Goal: Task Accomplishment & Management: Manage account settings

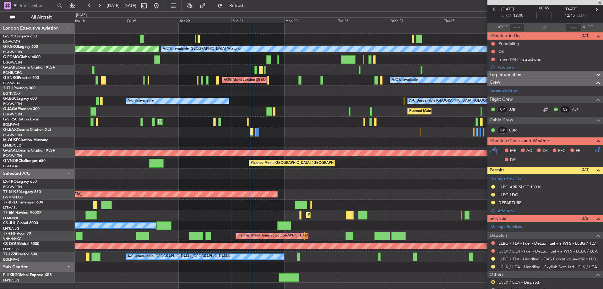
scroll to position [60, 0]
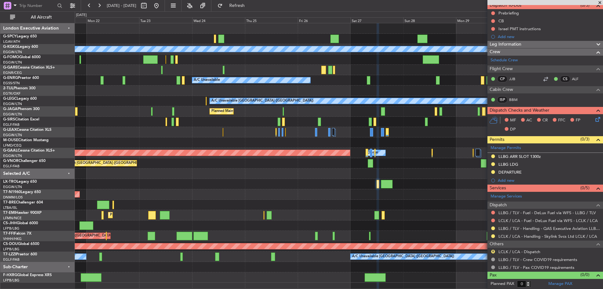
click at [180, 150] on div "A/C Unavailable [GEOGRAPHIC_DATA] (Ataturk) AOG Maint [GEOGRAPHIC_DATA] ([GEOGR…" at bounding box center [339, 152] width 528 height 259
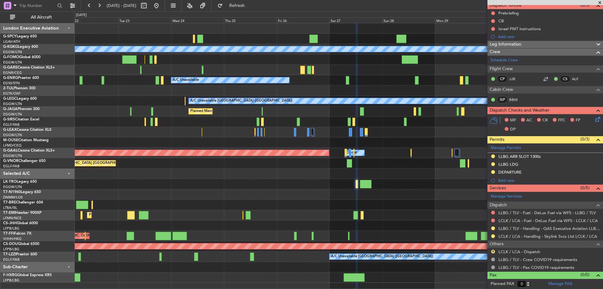
click at [388, 164] on div "Planned Maint [GEOGRAPHIC_DATA] ([GEOGRAPHIC_DATA])" at bounding box center [339, 163] width 528 height 10
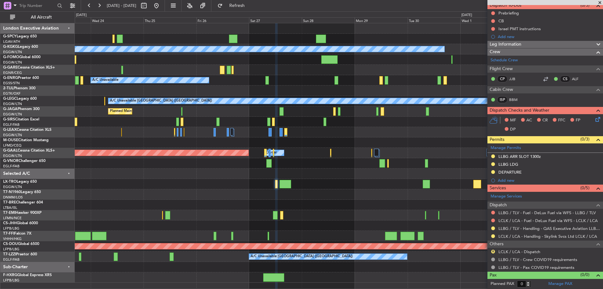
click at [308, 182] on div "A/C Unavailable [GEOGRAPHIC_DATA] (Ataturk) A/C Unavailable AOG Maint [GEOGRAPH…" at bounding box center [339, 152] width 528 height 259
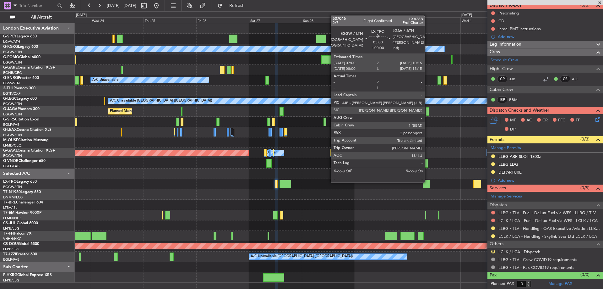
click at [428, 182] on div at bounding box center [426, 184] width 7 height 8
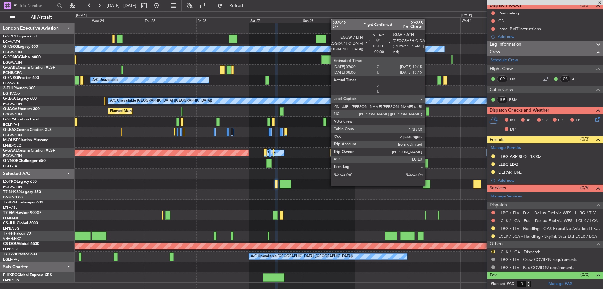
click at [428, 185] on div at bounding box center [426, 184] width 7 height 8
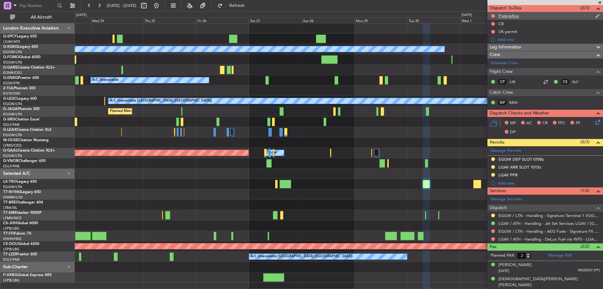
scroll to position [0, 0]
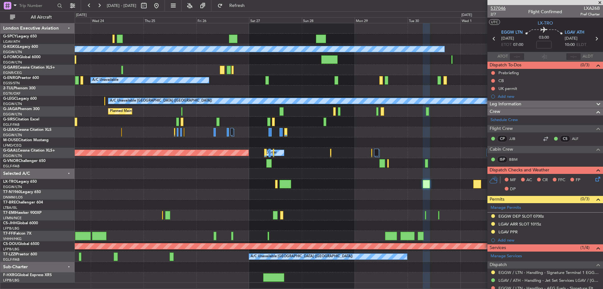
click at [502, 8] on span "537046" at bounding box center [498, 8] width 15 height 7
click at [241, 4] on button "Refresh" at bounding box center [234, 6] width 38 height 10
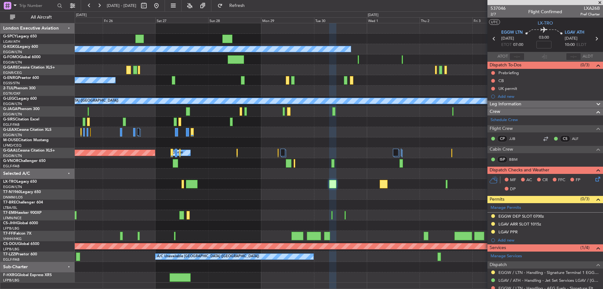
click at [319, 156] on div "Planned Maint Dusseldorf Owner Owner" at bounding box center [339, 153] width 528 height 10
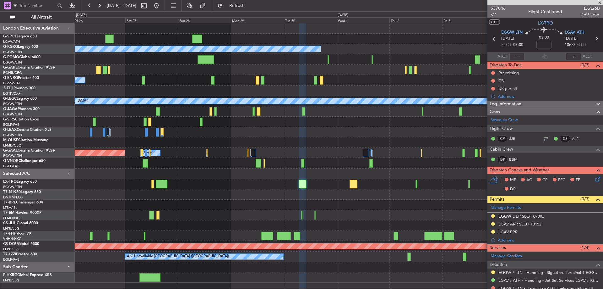
click at [338, 129] on div at bounding box center [339, 132] width 528 height 10
click at [603, 3] on span at bounding box center [600, 3] width 6 height 6
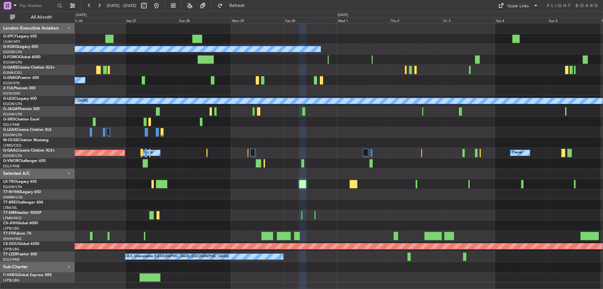
type input "0"
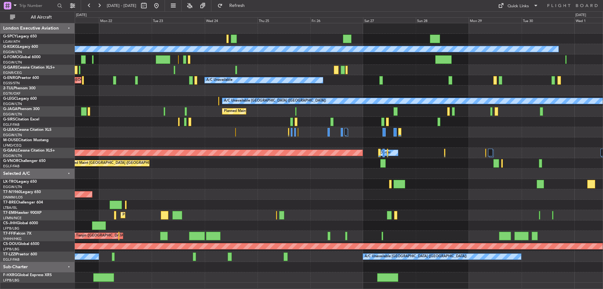
click at [491, 57] on div at bounding box center [339, 59] width 528 height 10
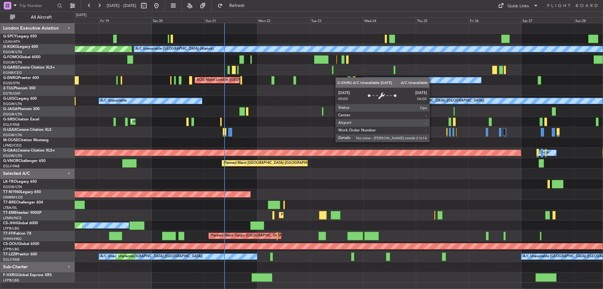
click at [372, 79] on div "A/C Unavailable [GEOGRAPHIC_DATA] (Ataturk) AOG Maint [GEOGRAPHIC_DATA] ([GEOGR…" at bounding box center [339, 152] width 528 height 259
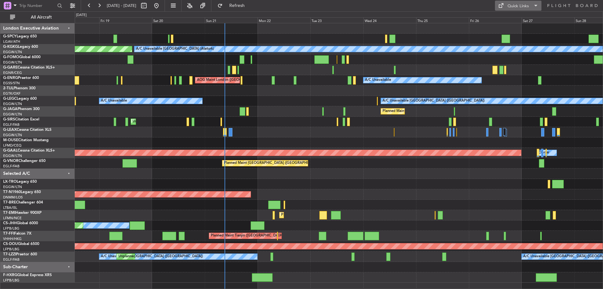
click at [531, 5] on button "Quick Links" at bounding box center [518, 6] width 46 height 10
click at [531, 29] on button "Crew Board" at bounding box center [518, 35] width 47 height 15
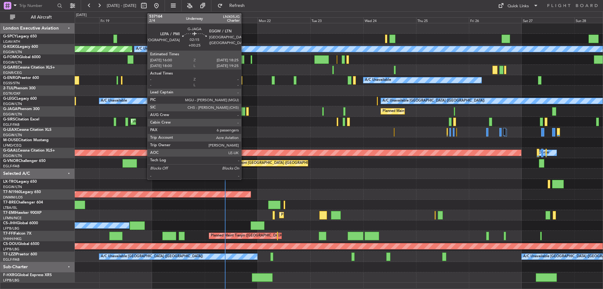
click at [244, 113] on div at bounding box center [242, 111] width 5 height 8
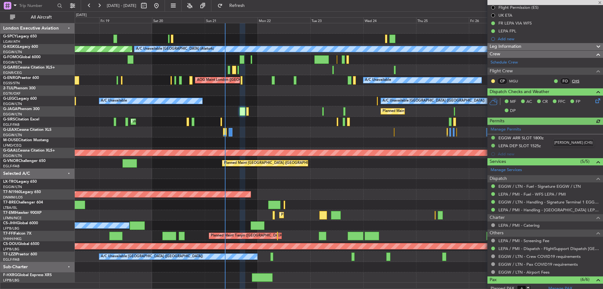
scroll to position [94, 0]
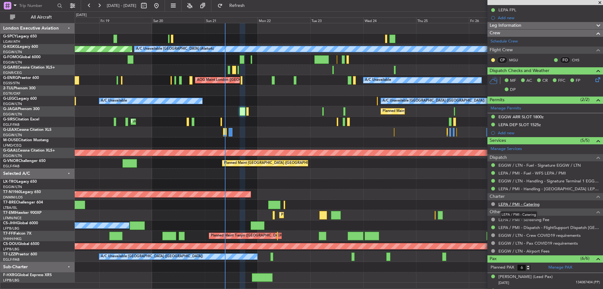
click at [512, 204] on link "LEPA / PMI - Catering" at bounding box center [519, 203] width 41 height 5
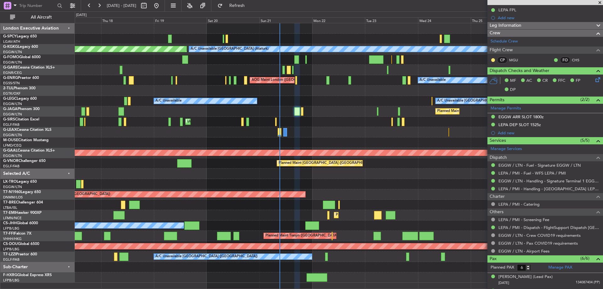
click at [220, 111] on div "Planned Maint [GEOGRAPHIC_DATA] ([GEOGRAPHIC_DATA])" at bounding box center [339, 111] width 528 height 10
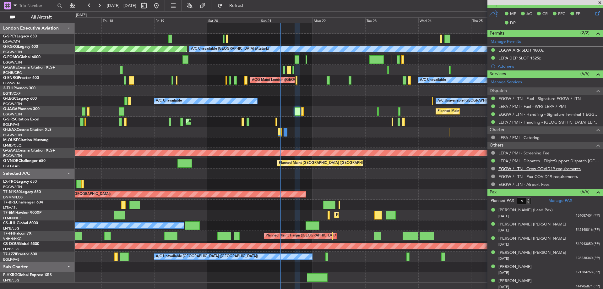
scroll to position [163, 0]
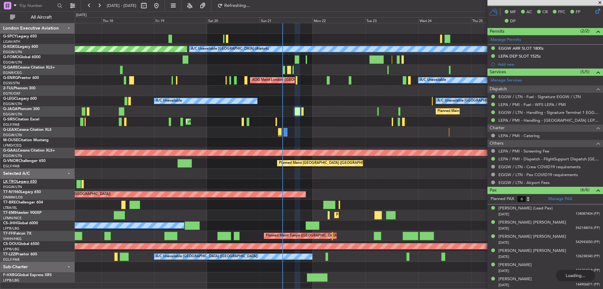
click at [0, 188] on html "[DATE] - [DATE] Refreshing... Quick Links All Aircraft A/C Unavailable [GEOGRAP…" at bounding box center [301, 144] width 603 height 289
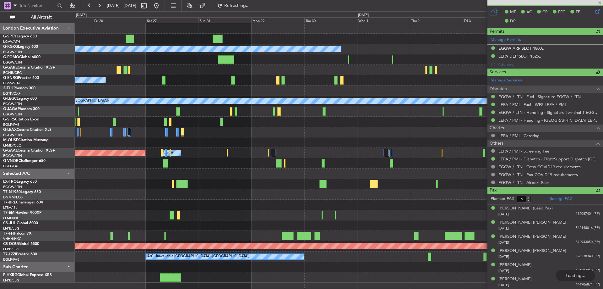
click at [0, 191] on html "[DATE] - [DATE] Refreshing... Quick Links All Aircraft A/C Unavailable [GEOGRAP…" at bounding box center [301, 144] width 603 height 289
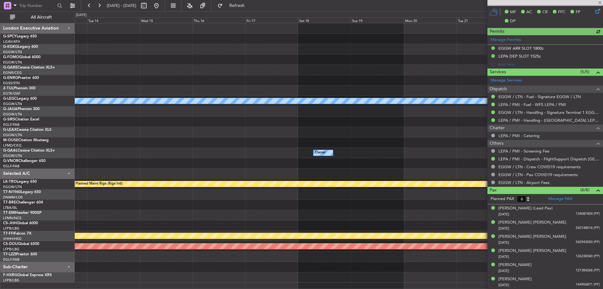
click at [0, 178] on html "[DATE] - [DATE] Refresh Quick Links All Aircraft A/C Unavailable [GEOGRAPHIC_DA…" at bounding box center [301, 144] width 603 height 289
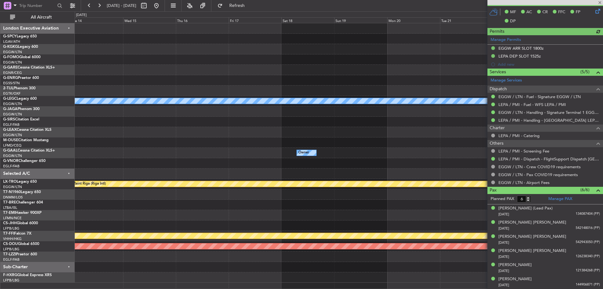
click at [0, 175] on html "[DATE] - [DATE] Refresh Quick Links All Aircraft A/C Unavailable [GEOGRAPHIC_DA…" at bounding box center [301, 144] width 603 height 289
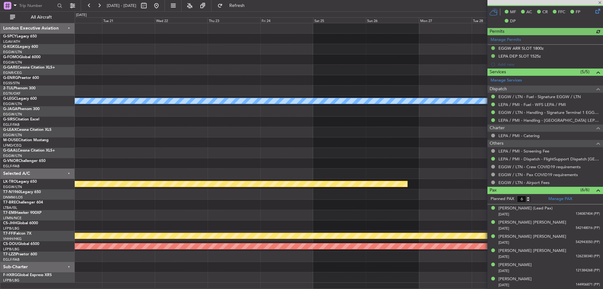
click at [87, 172] on div "A/C Unavailable [GEOGRAPHIC_DATA] ([GEOGRAPHIC_DATA]) Owner Planned Maint [GEOG…" at bounding box center [339, 152] width 528 height 259
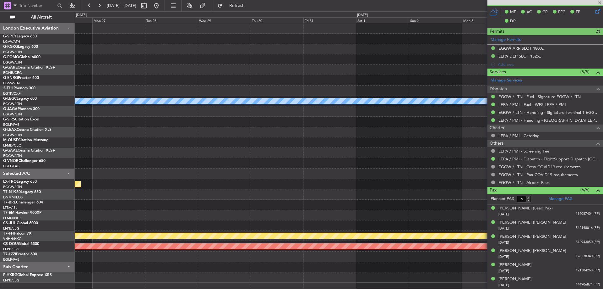
click at [48, 155] on div "A/C Unavailable [GEOGRAPHIC_DATA] ([GEOGRAPHIC_DATA]) Planned Maint [GEOGRAPHIC…" at bounding box center [301, 149] width 603 height 277
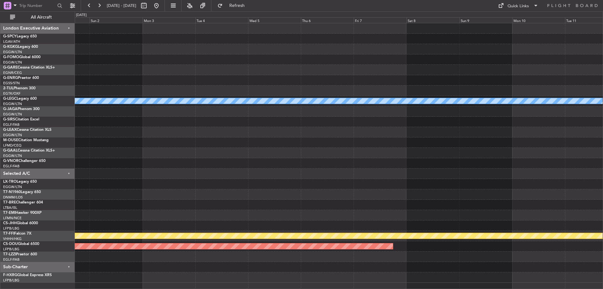
scroll to position [0, 0]
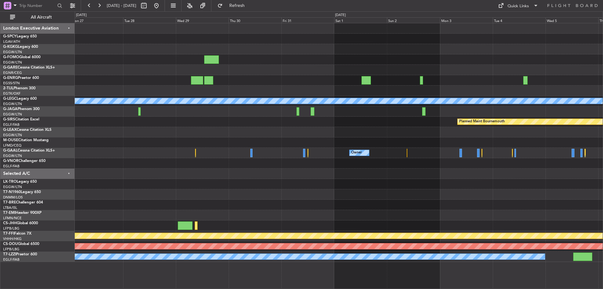
click at [400, 143] on div "A/C Unavailable [GEOGRAPHIC_DATA] ([GEOGRAPHIC_DATA]) Planned Maint [GEOGRAPHIC…" at bounding box center [339, 142] width 528 height 238
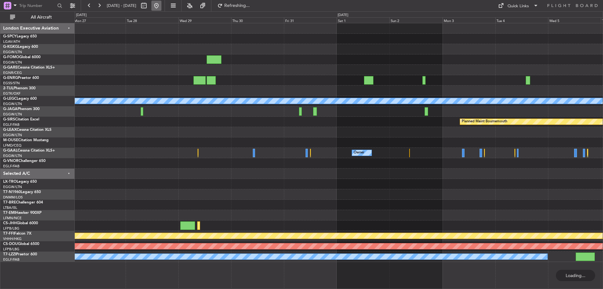
click at [161, 3] on button at bounding box center [156, 6] width 10 height 10
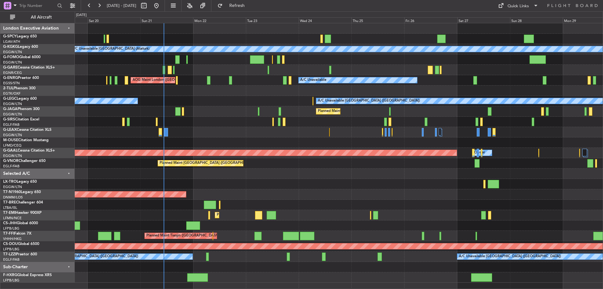
click at [194, 98] on div "A/C Unavailable [GEOGRAPHIC_DATA] (Ataturk) AOG Maint [GEOGRAPHIC_DATA] ([GEOGR…" at bounding box center [339, 152] width 528 height 259
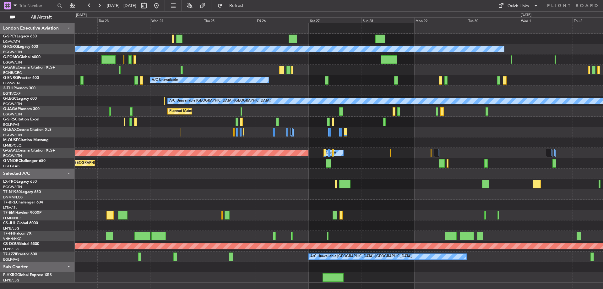
click at [215, 239] on div "Planned Maint Tianjin ([GEOGRAPHIC_DATA])" at bounding box center [339, 236] width 528 height 10
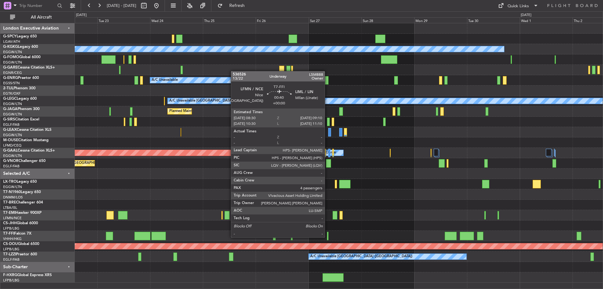
click at [328, 237] on div at bounding box center [328, 236] width 2 height 8
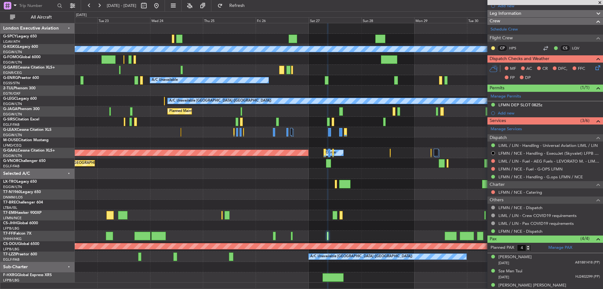
scroll to position [126, 0]
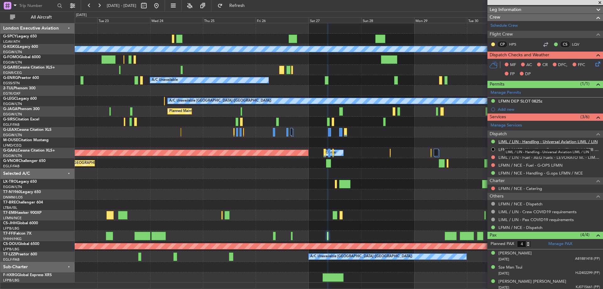
click at [566, 141] on link "LIML / LIN - Handling - Universal Aviation LIML / LIN" at bounding box center [548, 141] width 99 height 5
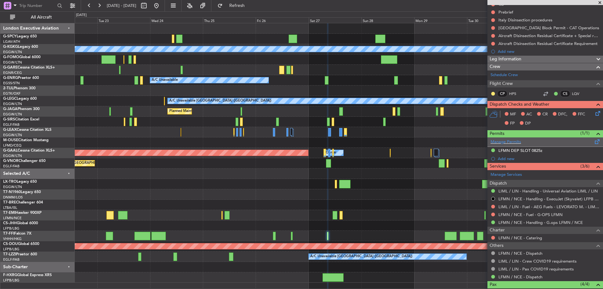
scroll to position [0, 0]
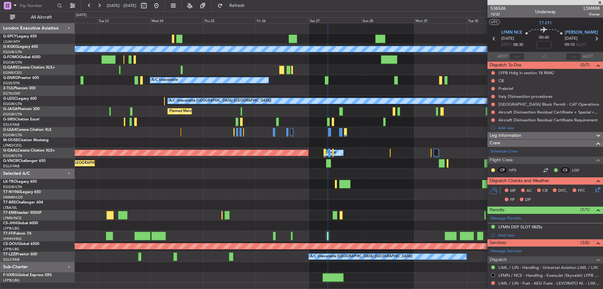
click at [600, 3] on span at bounding box center [600, 3] width 6 height 6
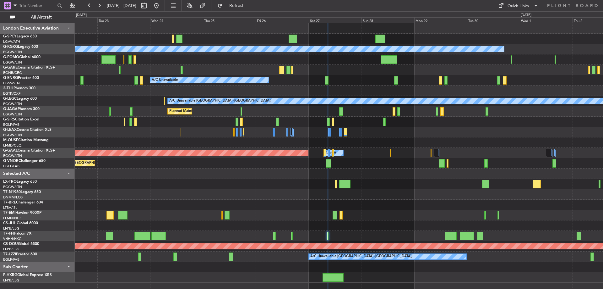
type input "0"
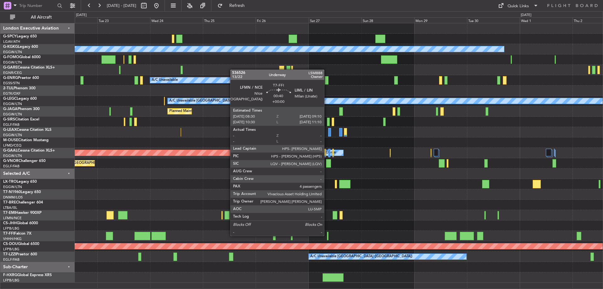
click at [327, 235] on div at bounding box center [328, 236] width 2 height 8
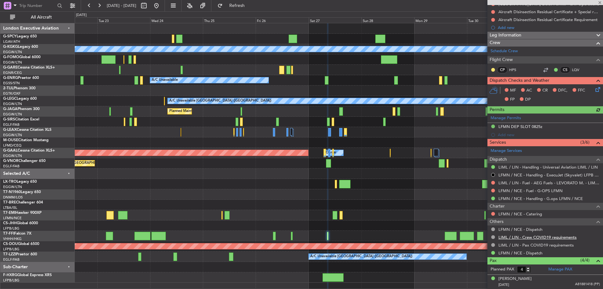
scroll to position [142, 0]
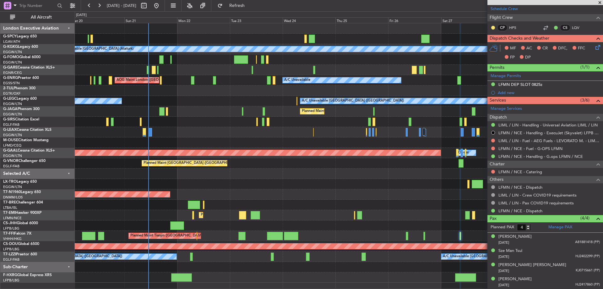
click at [374, 198] on div "A/C Unavailable [GEOGRAPHIC_DATA] (Ataturk) AOG Maint [GEOGRAPHIC_DATA] ([GEOGR…" at bounding box center [339, 152] width 528 height 259
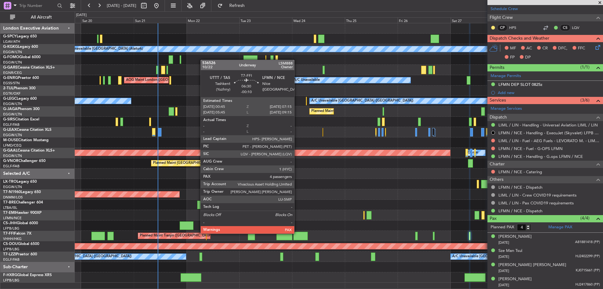
click at [297, 233] on div at bounding box center [300, 236] width 14 height 8
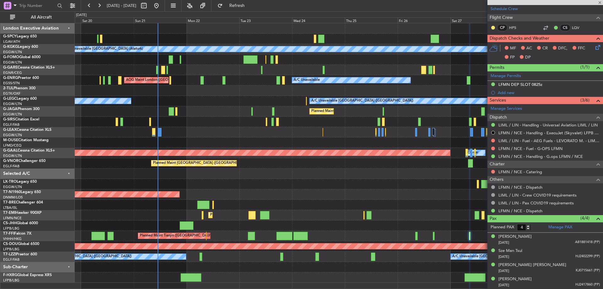
type input "-00:10"
type input "5"
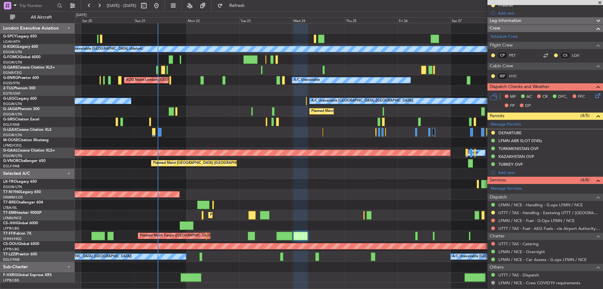
scroll to position [126, 0]
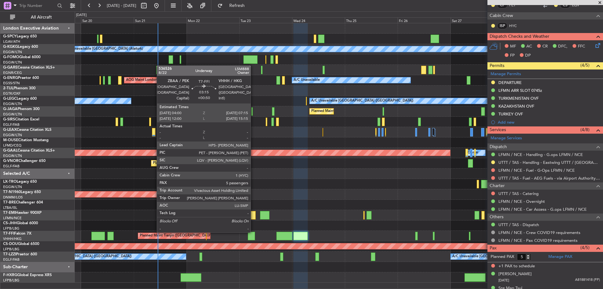
click at [253, 232] on div at bounding box center [251, 236] width 7 height 8
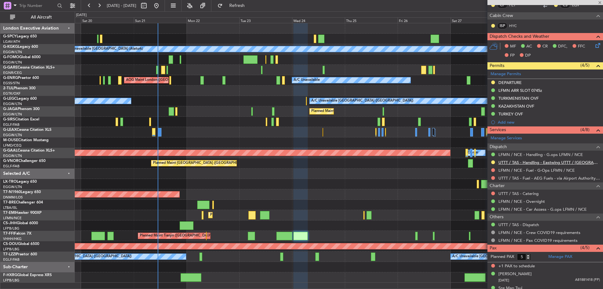
type input "+00:50"
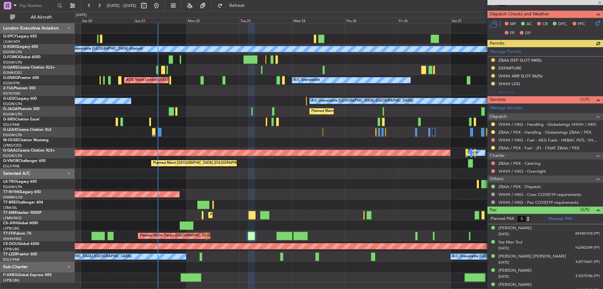
scroll to position [185, 0]
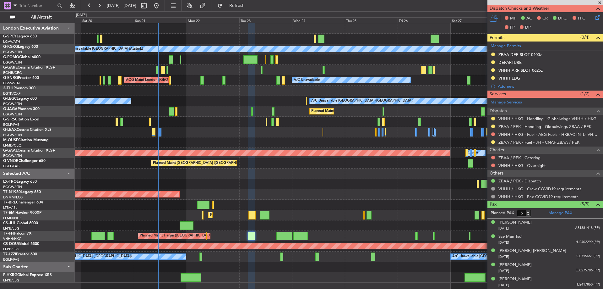
click at [602, 1] on span at bounding box center [600, 3] width 6 height 6
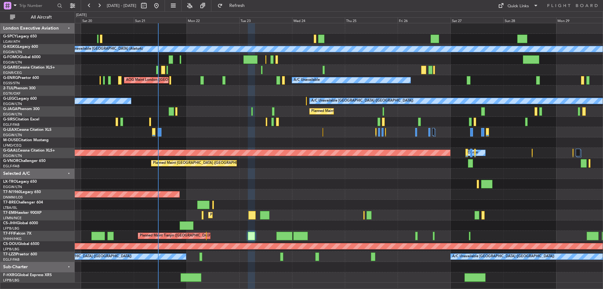
type input "0"
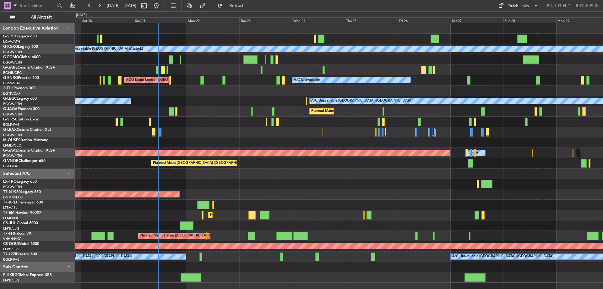
scroll to position [0, 0]
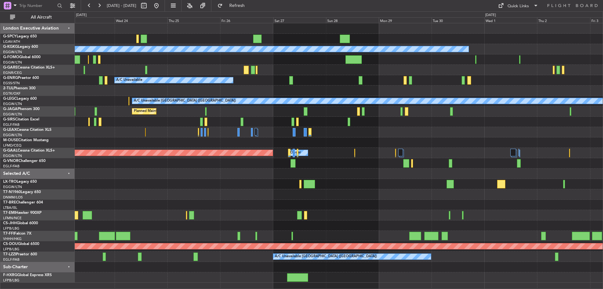
click at [204, 177] on div "A/C Unavailable [GEOGRAPHIC_DATA] (Ataturk) A/C Unavailable AOG Maint [GEOGRAPH…" at bounding box center [339, 152] width 528 height 259
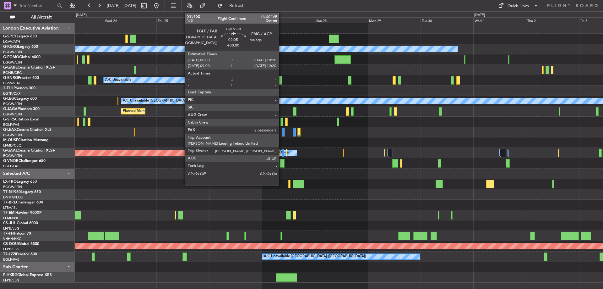
click at [282, 163] on div at bounding box center [282, 163] width 5 height 8
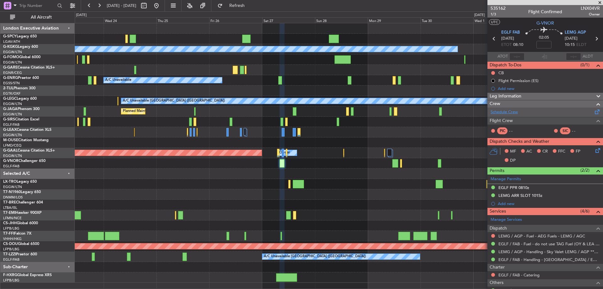
click at [506, 111] on link "Schedule Crew" at bounding box center [504, 112] width 27 height 6
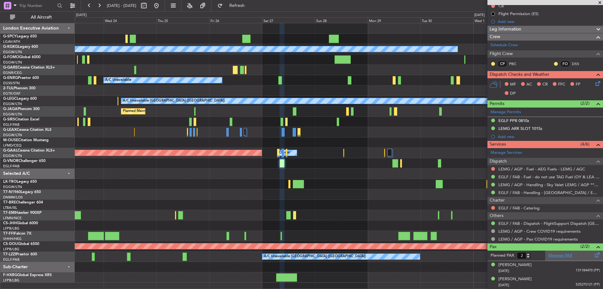
click at [564, 256] on link "Manage PAX" at bounding box center [560, 255] width 24 height 6
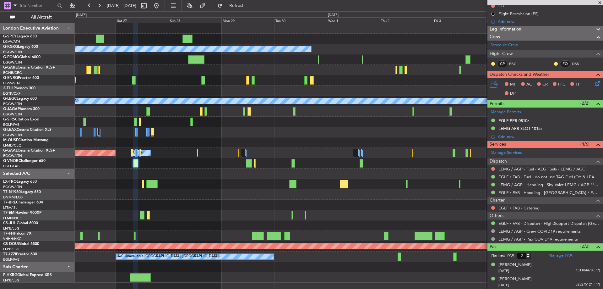
click at [208, 162] on div "A/C Unavailable Istanbul (Ataturk) A/C Unavailable A/C Unavailable London (Luto…" at bounding box center [339, 152] width 528 height 259
